Goal: Use online tool/utility: Utilize a website feature to perform a specific function

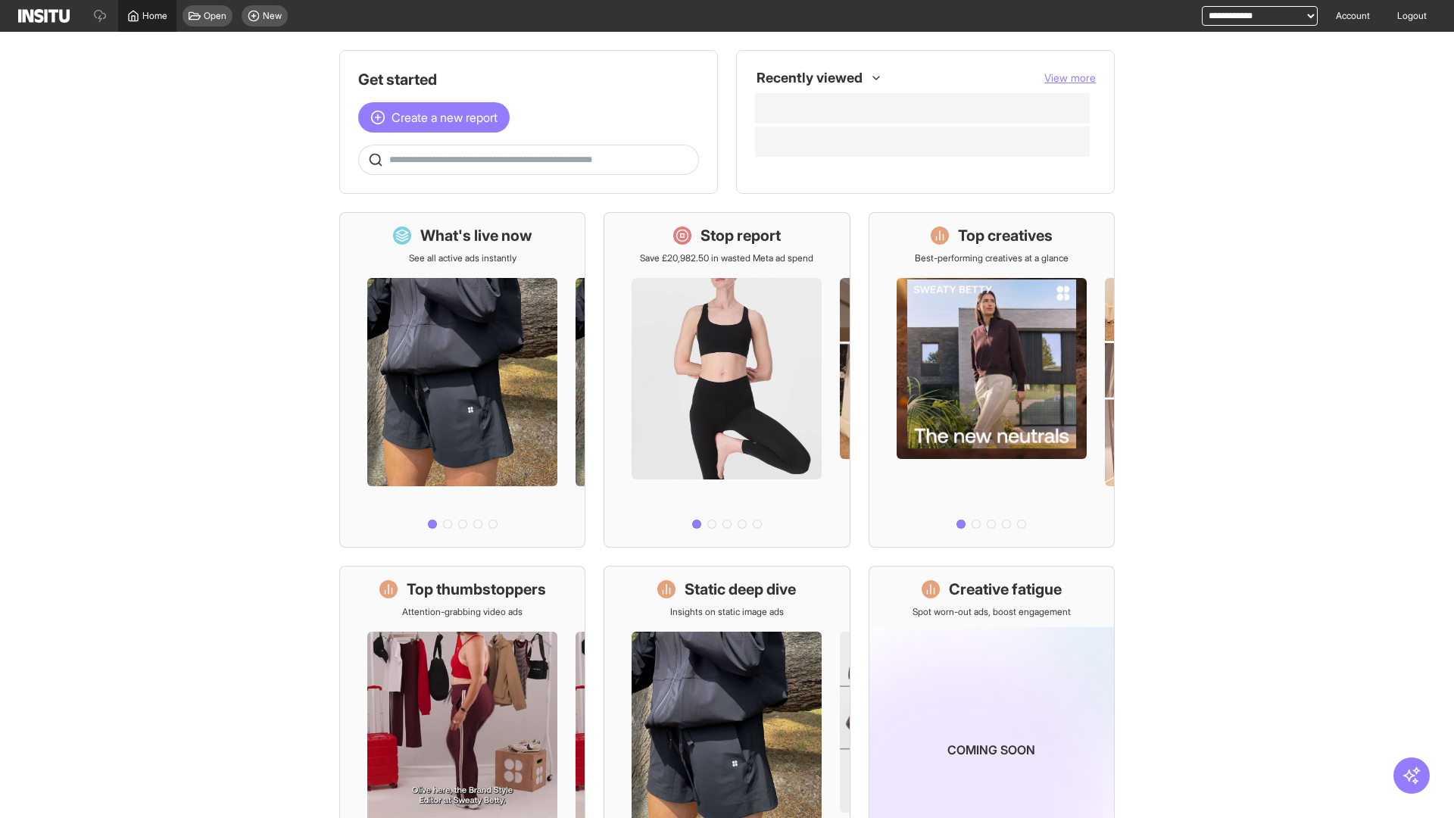
click at [147, 16] on span "Home" at bounding box center [154, 16] width 25 height 12
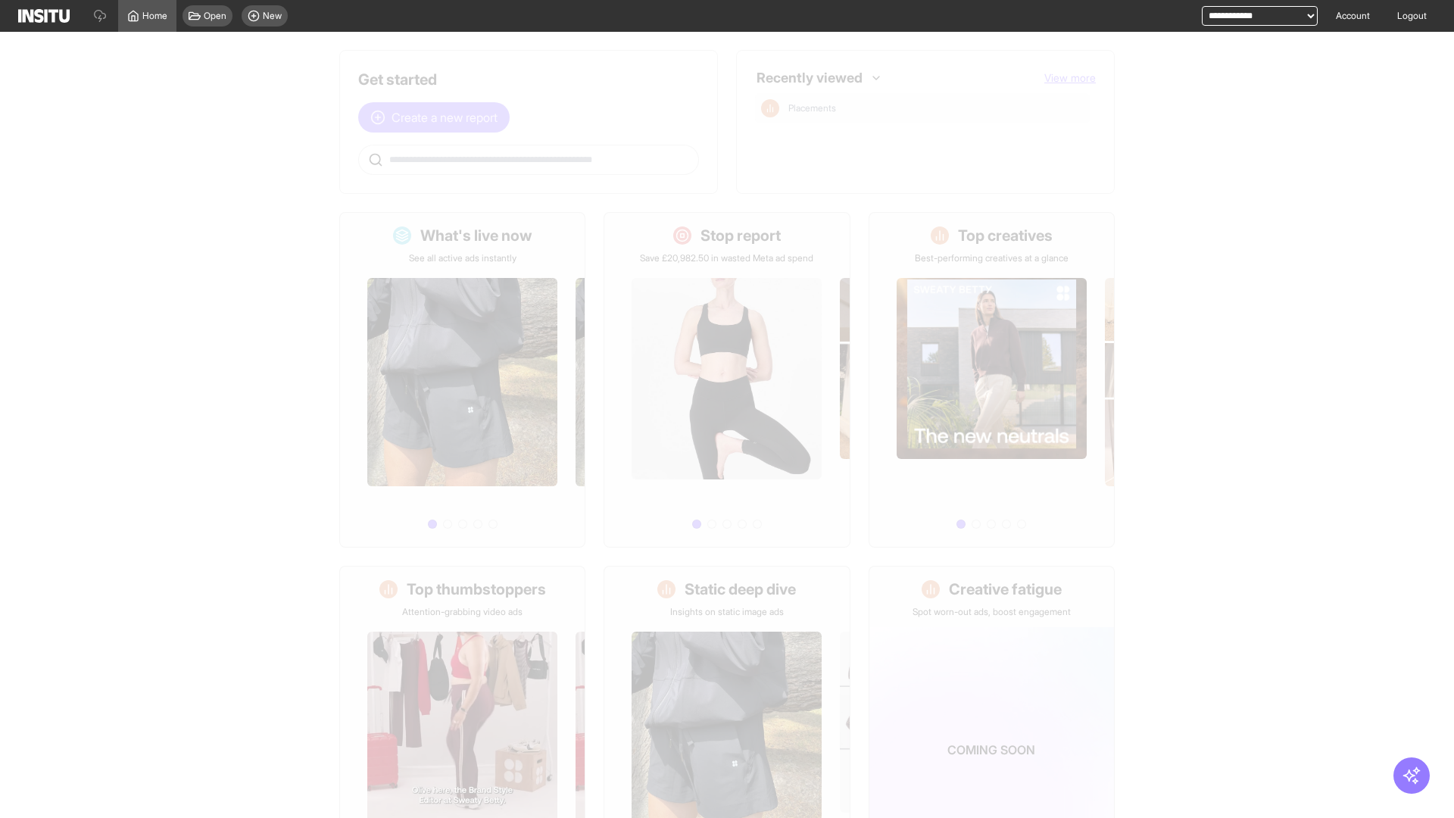
click at [438, 108] on span "Create a new report" at bounding box center [444, 117] width 106 height 18
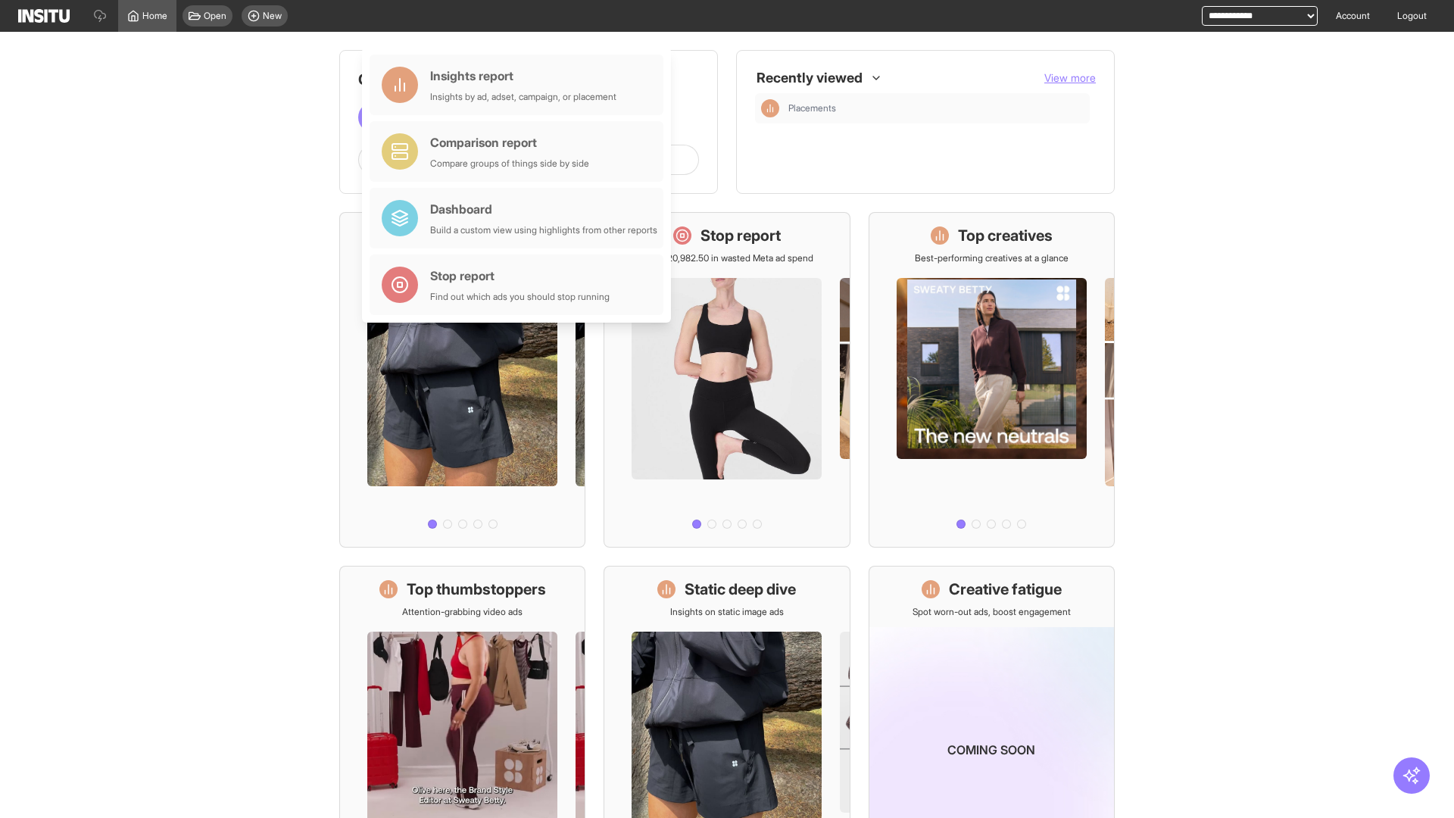
scroll to position [70, 0]
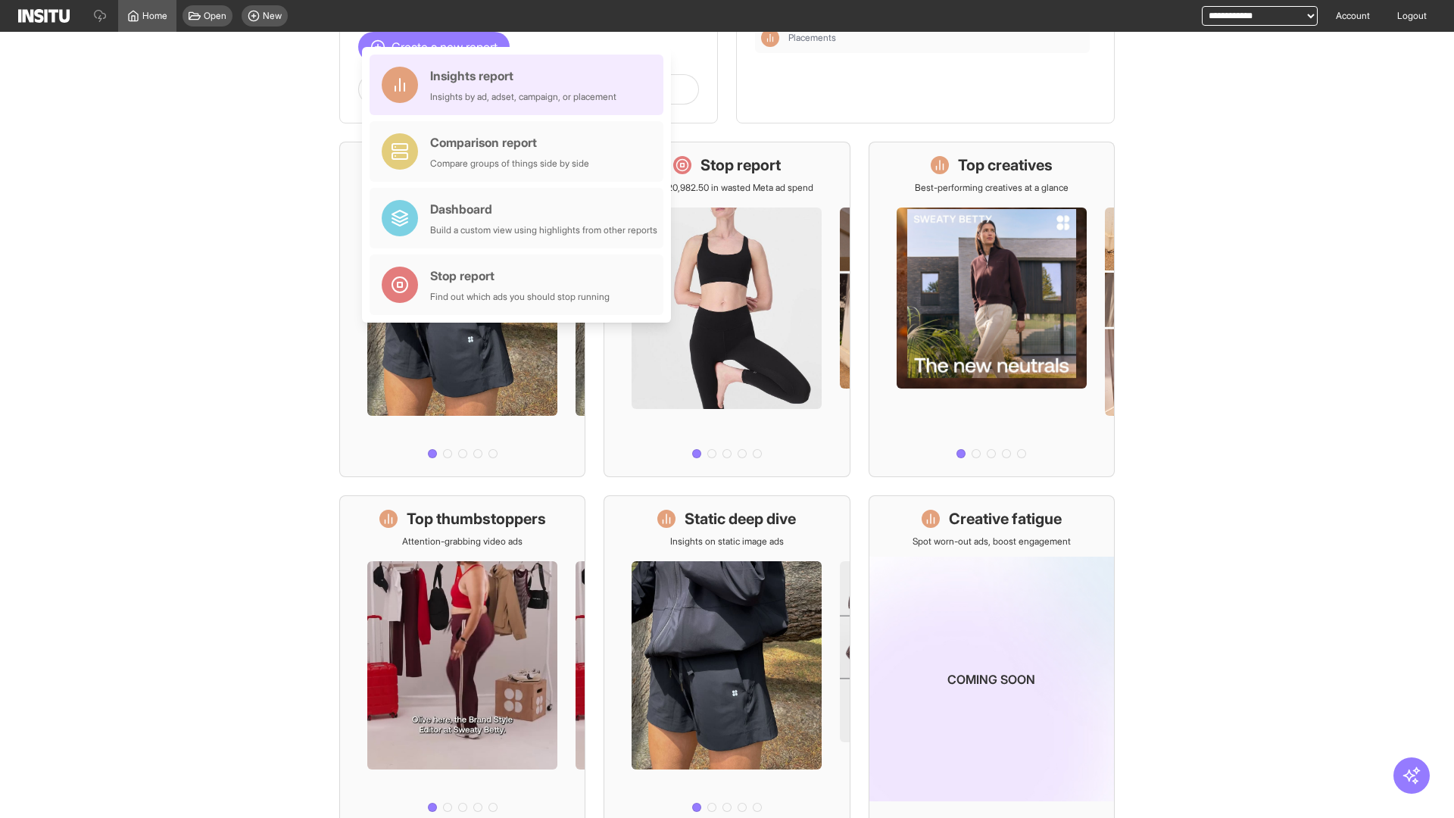
click at [520, 85] on div "Insights report Insights by ad, adset, campaign, or placement" at bounding box center [523, 85] width 186 height 36
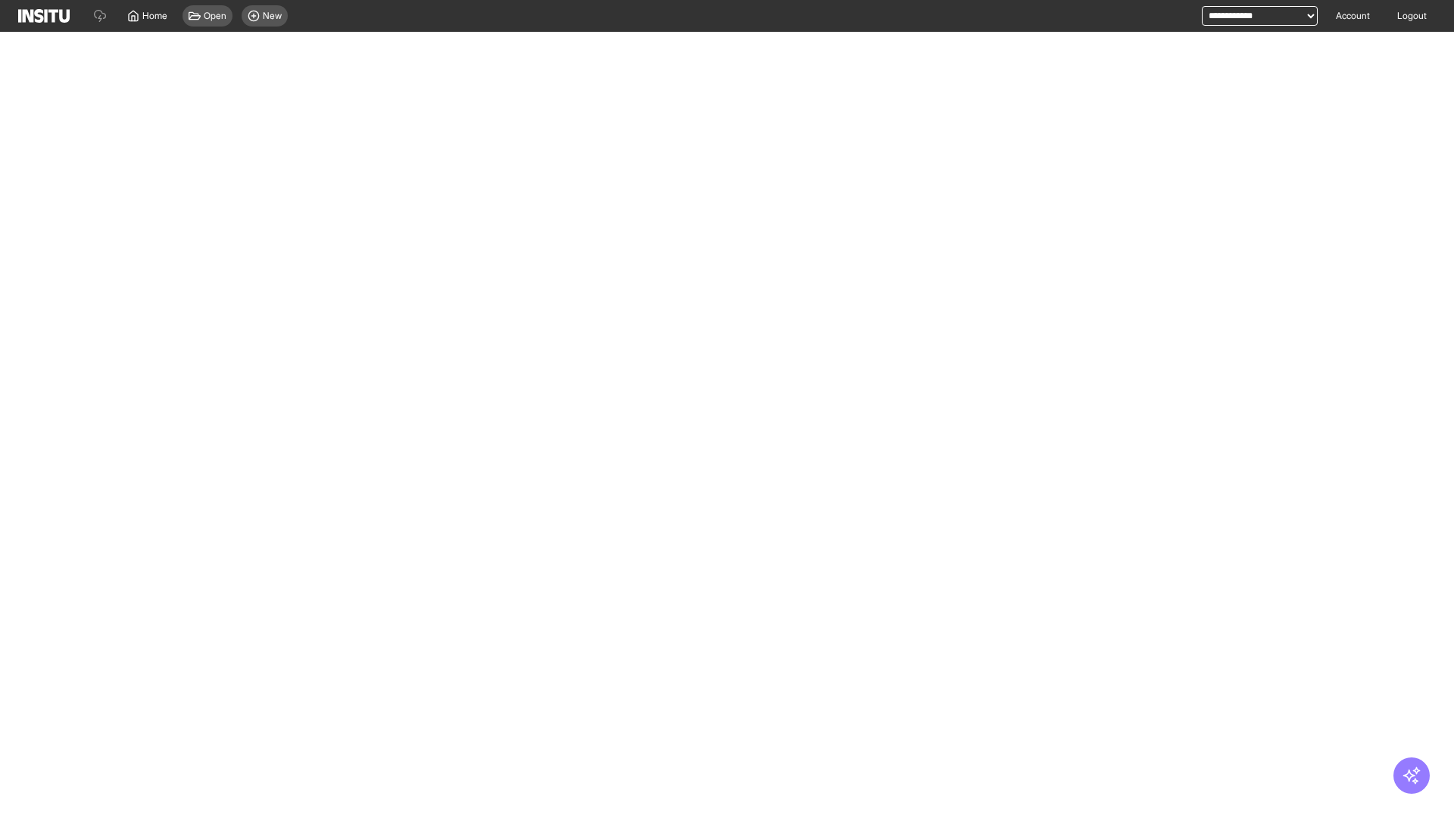
select select "**"
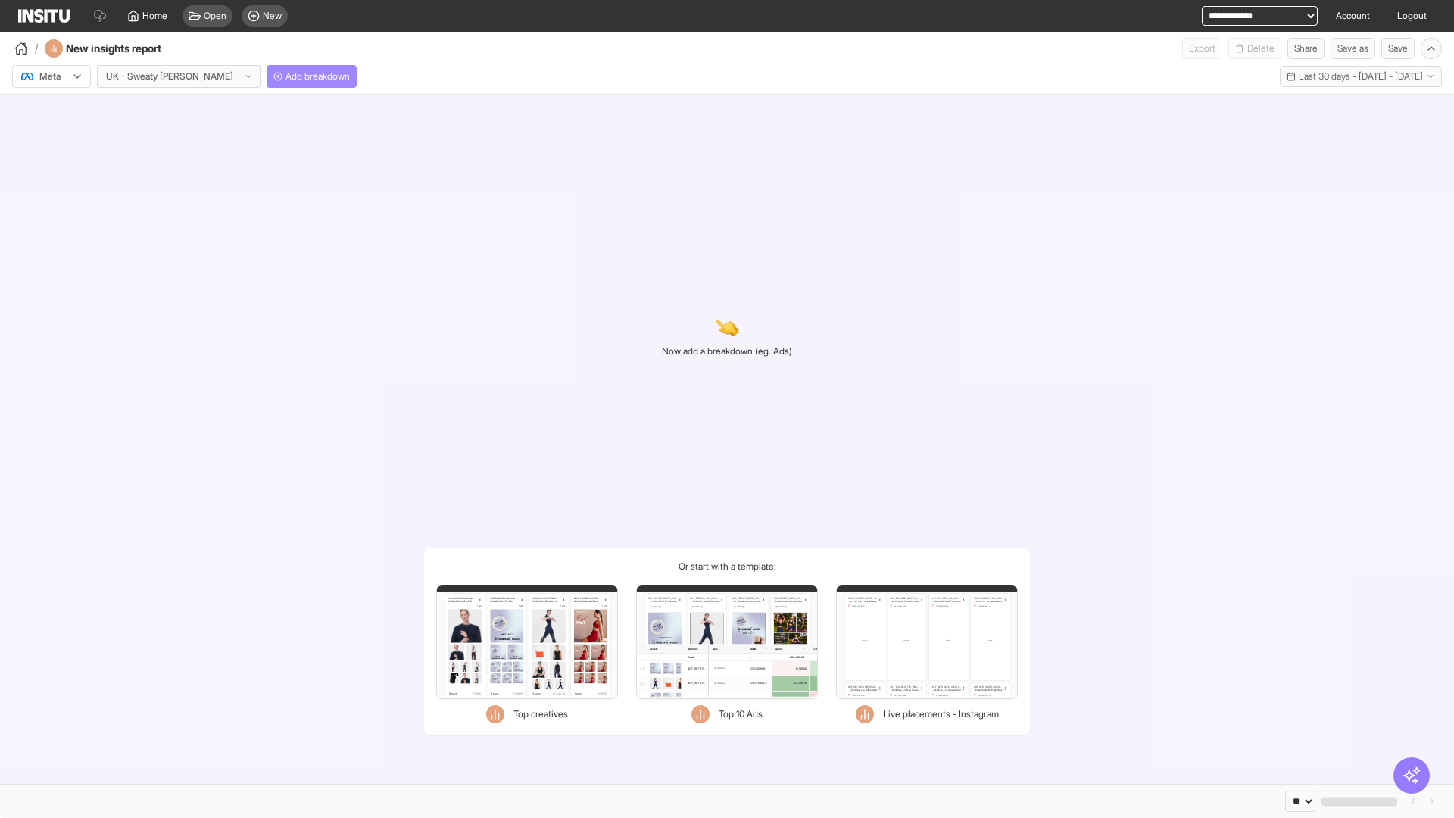
click at [285, 76] on span "Add breakdown" at bounding box center [317, 76] width 64 height 12
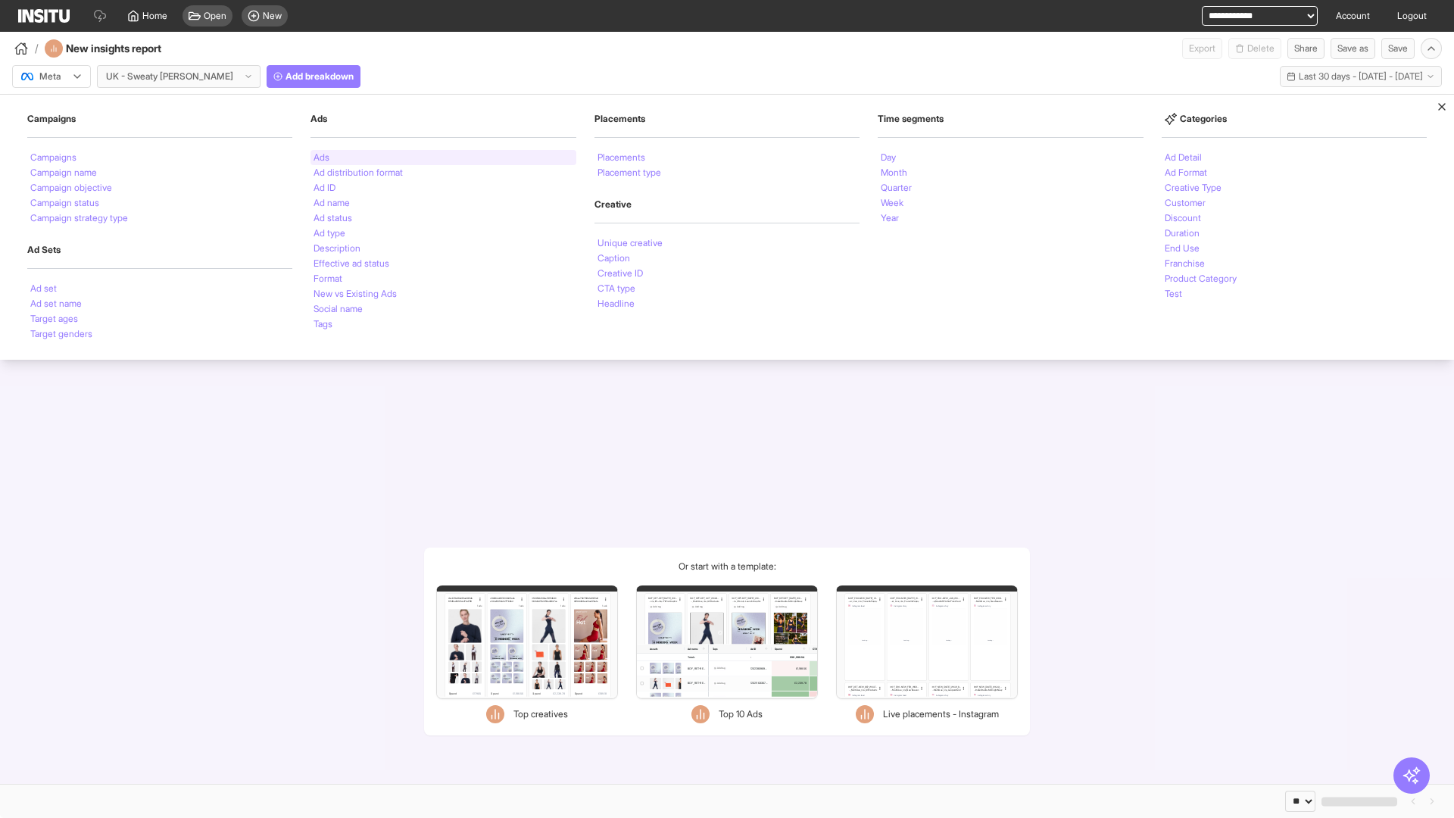
click at [321, 157] on li "Ads" at bounding box center [321, 157] width 16 height 9
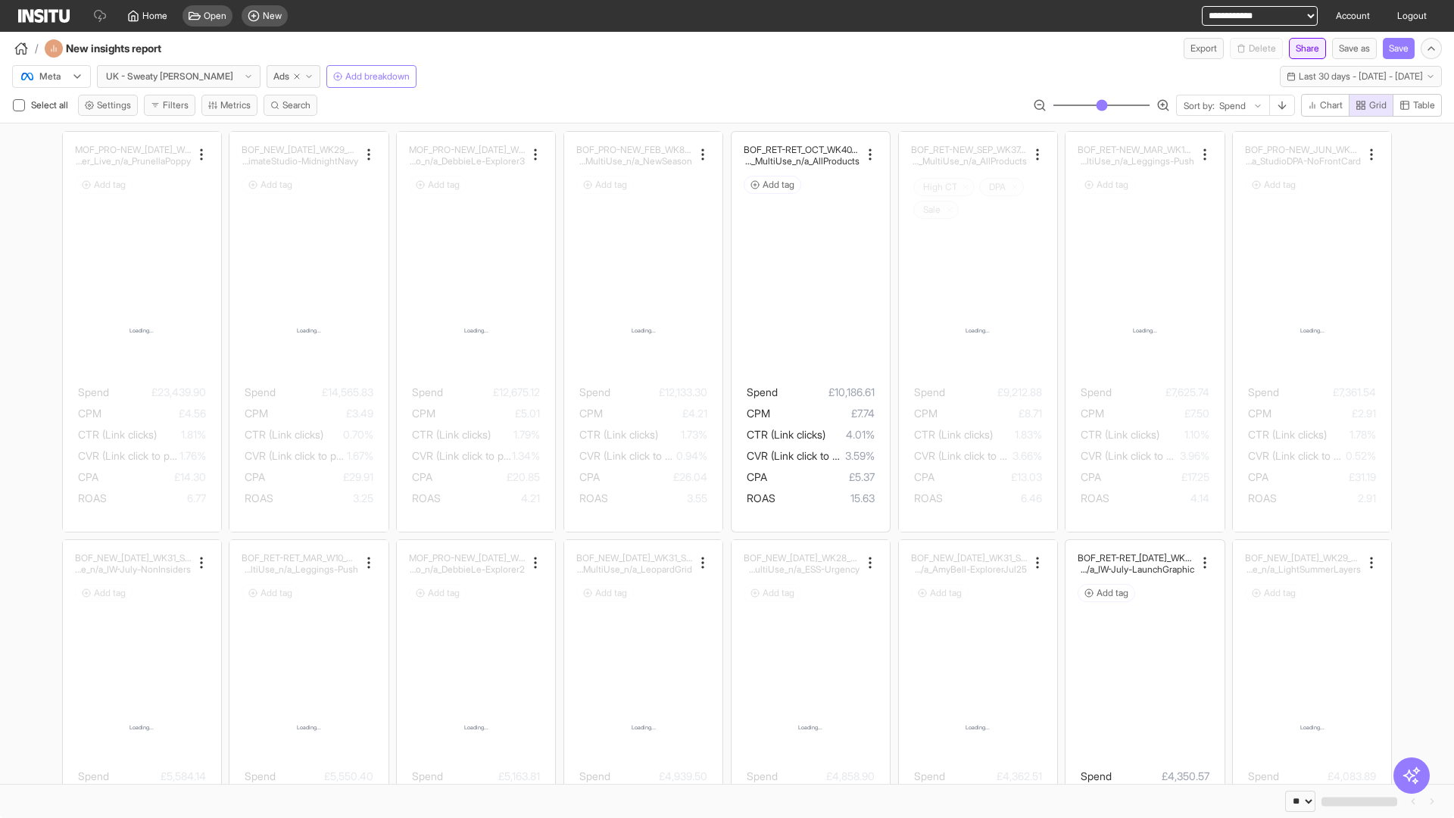
click at [1301, 48] on button "Share" at bounding box center [1307, 48] width 37 height 21
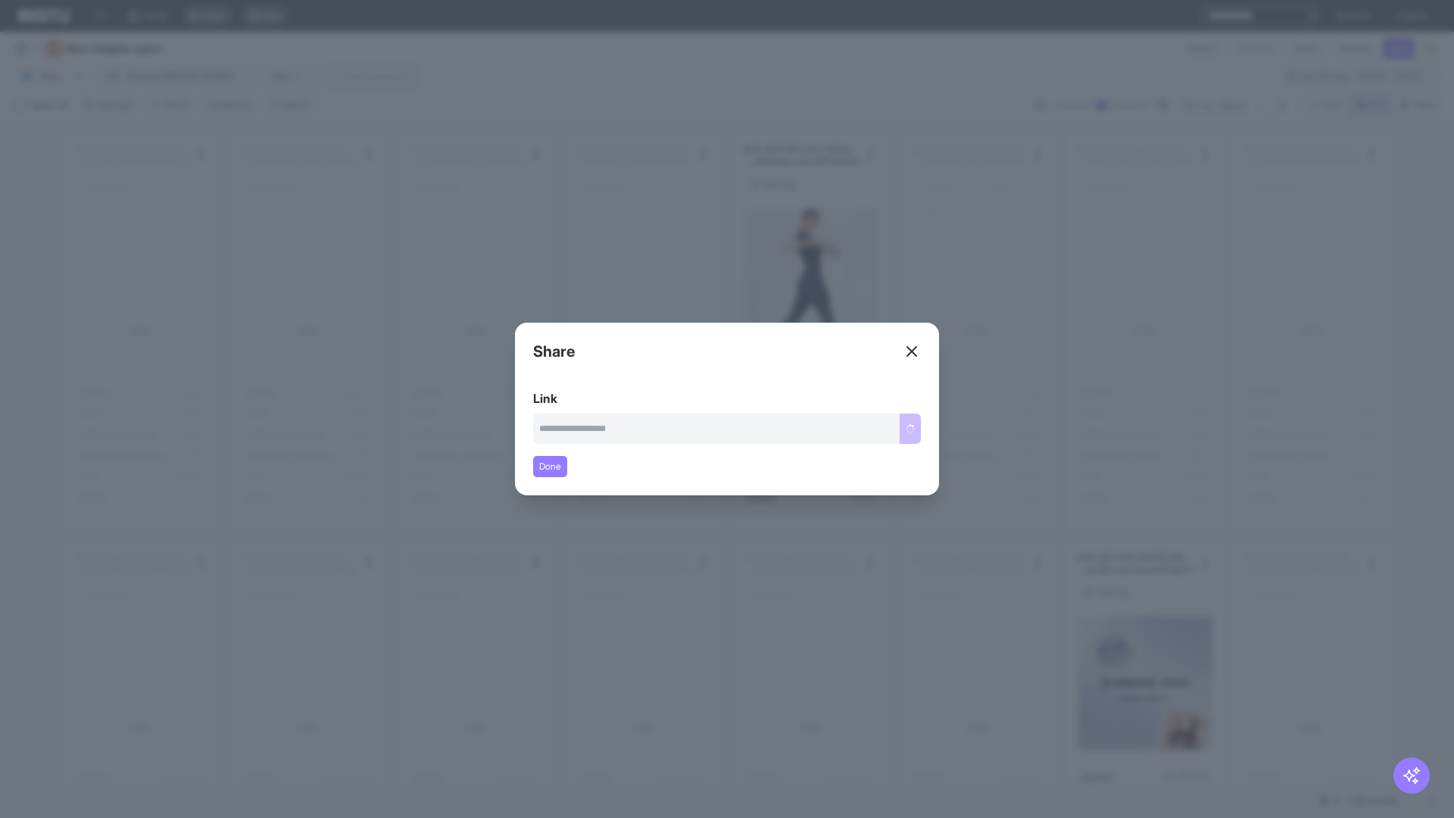
click at [912, 351] on line at bounding box center [911, 351] width 9 height 9
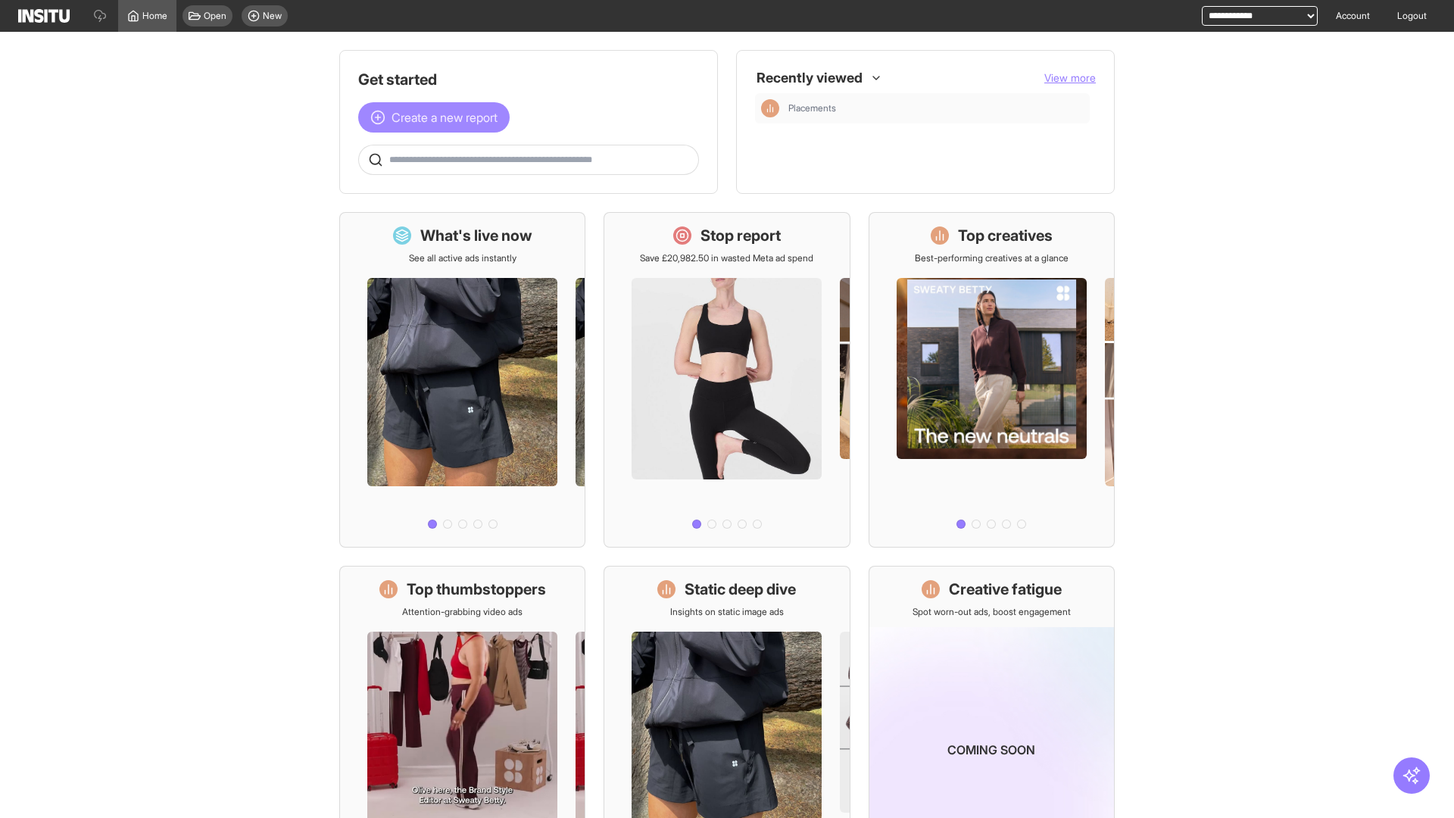
click at [438, 117] on span "Create a new report" at bounding box center [444, 117] width 106 height 18
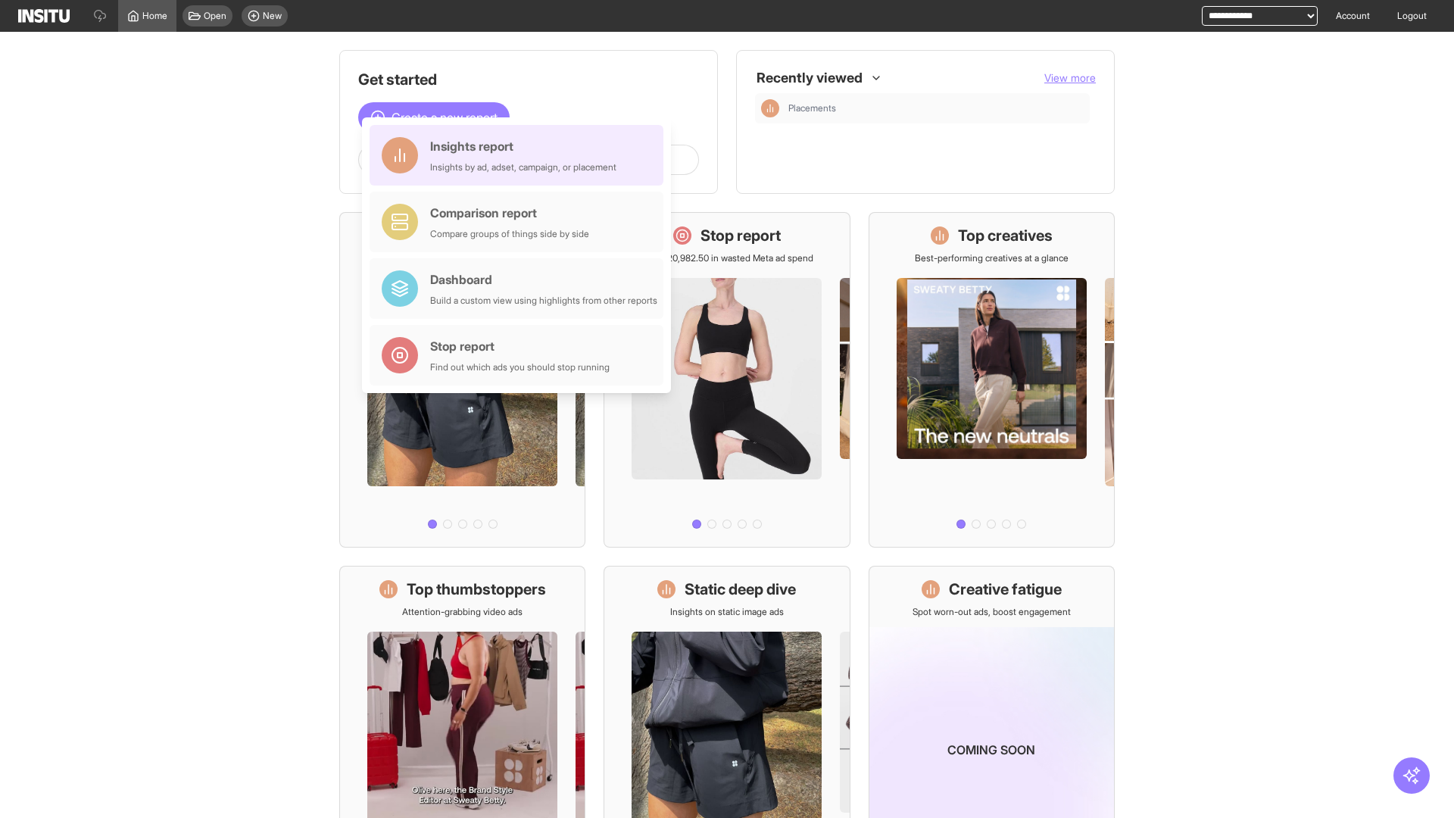
click at [520, 155] on div "Insights report Insights by ad, adset, campaign, or placement" at bounding box center [523, 155] width 186 height 36
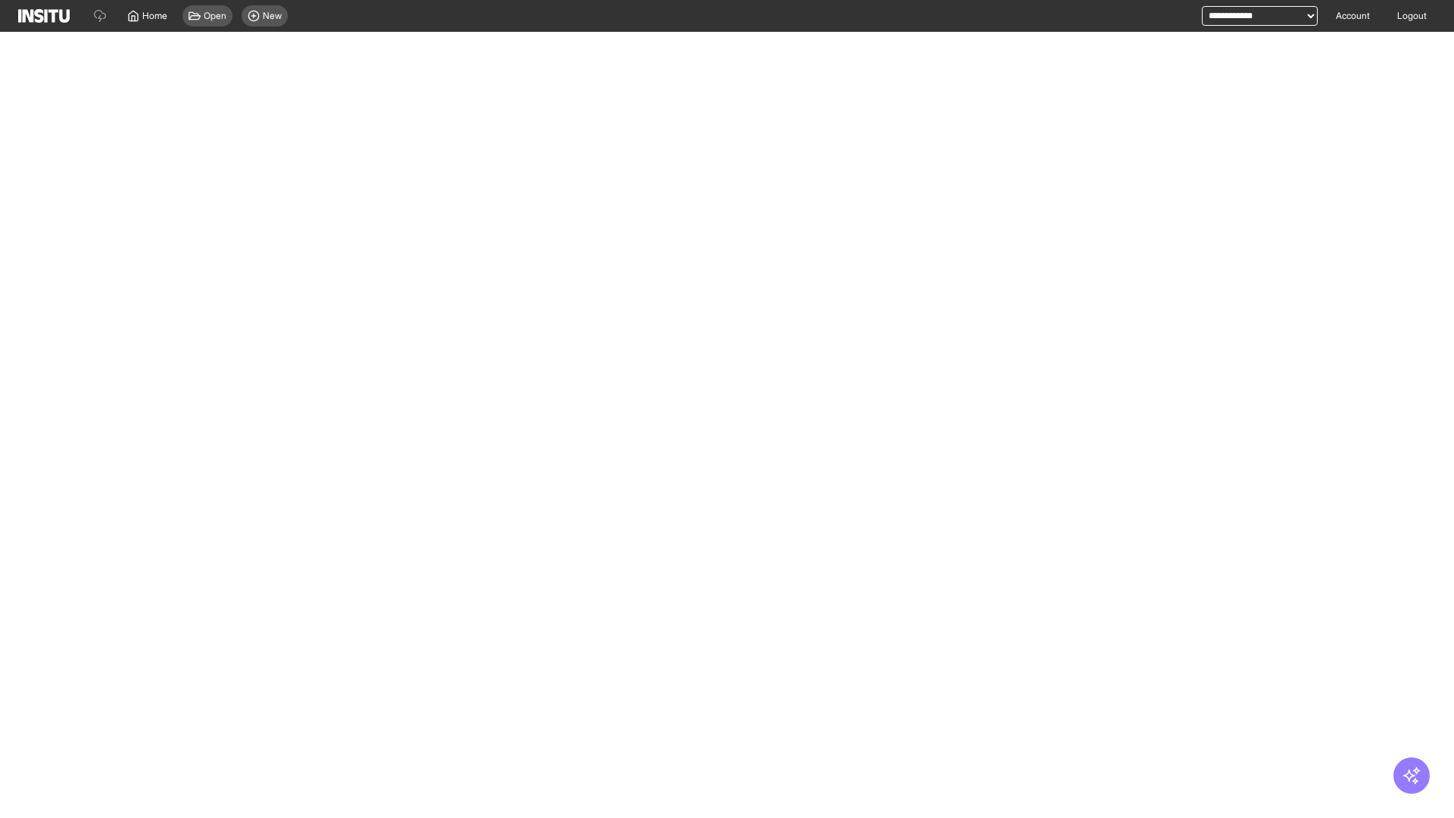
select select "**"
